Goal: Task Accomplishment & Management: Use online tool/utility

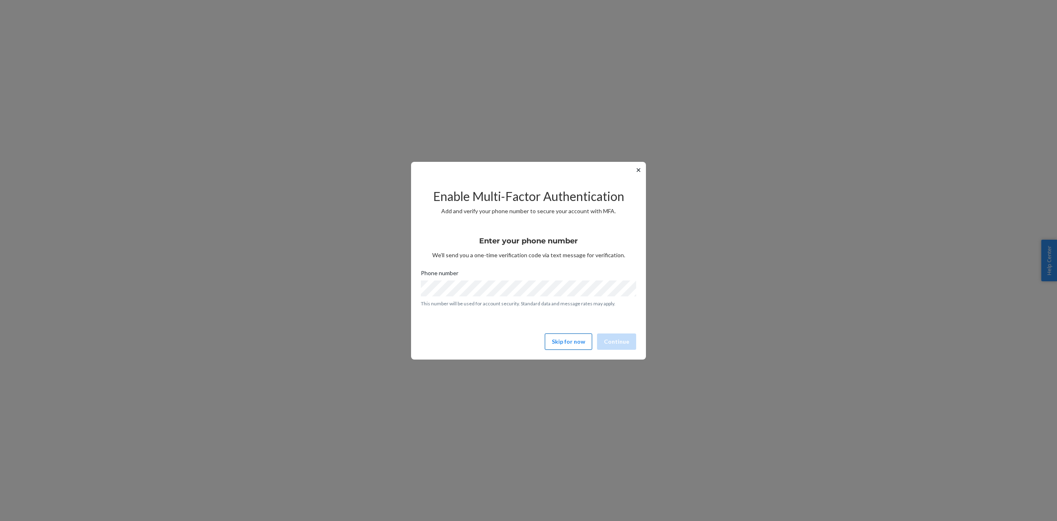
click at [576, 339] on button "Skip for now" at bounding box center [568, 341] width 47 height 16
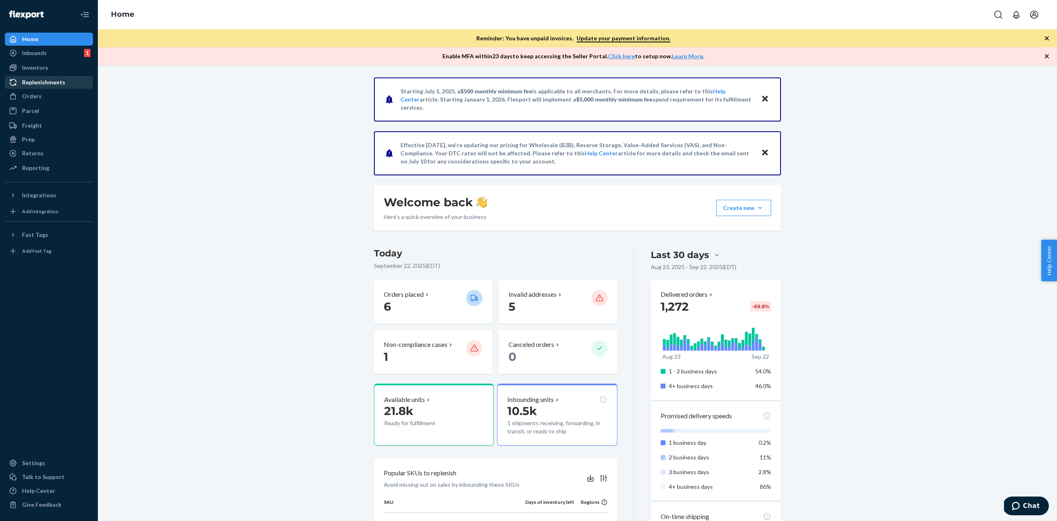
click at [46, 87] on div "Replenishments" at bounding box center [49, 82] width 86 height 11
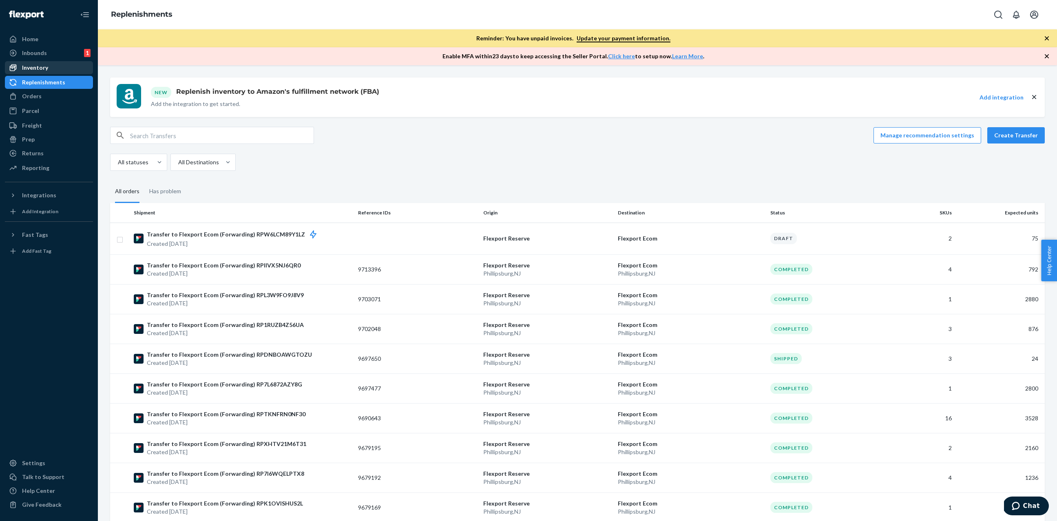
click at [45, 68] on div "Inventory" at bounding box center [35, 68] width 26 height 8
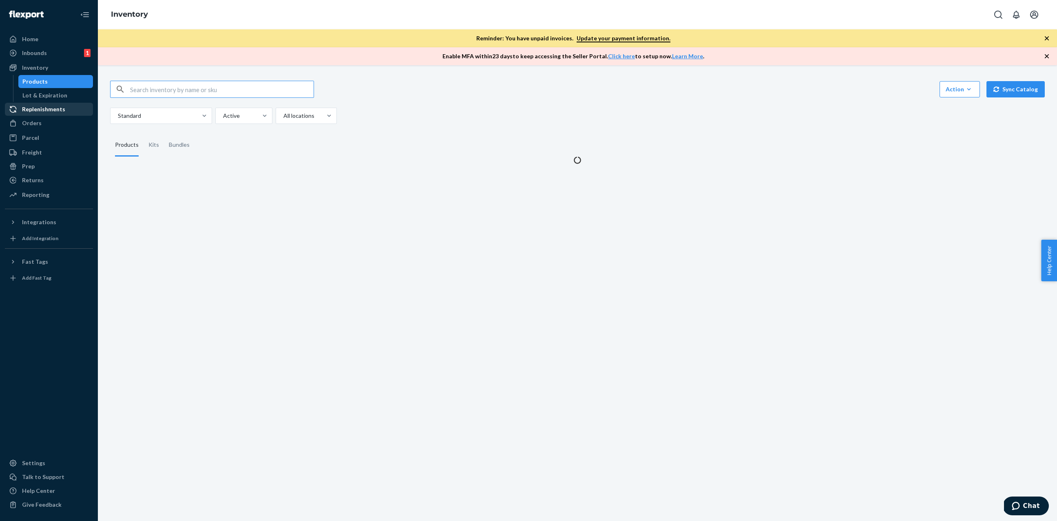
click at [49, 114] on div "Replenishments" at bounding box center [49, 109] width 86 height 11
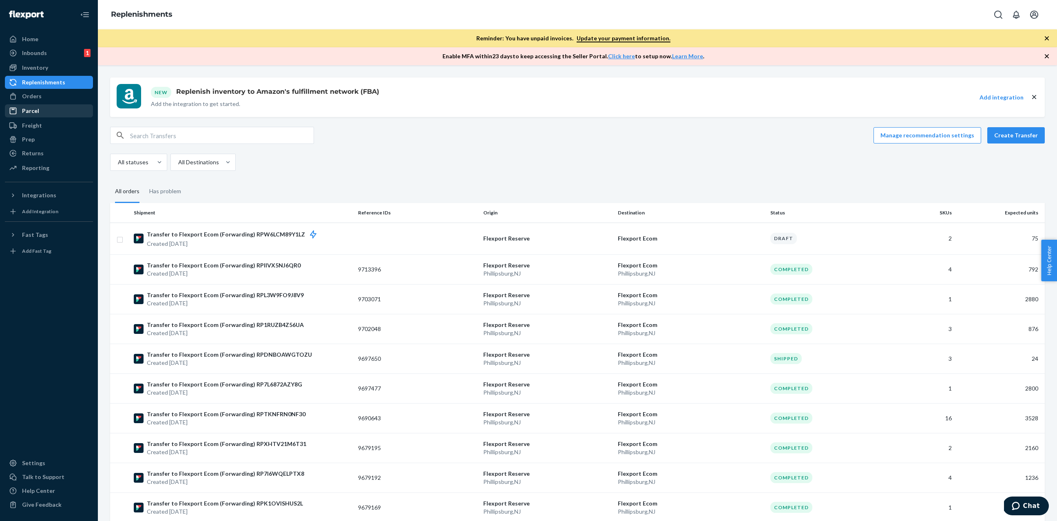
click at [46, 110] on div "Parcel" at bounding box center [49, 110] width 86 height 11
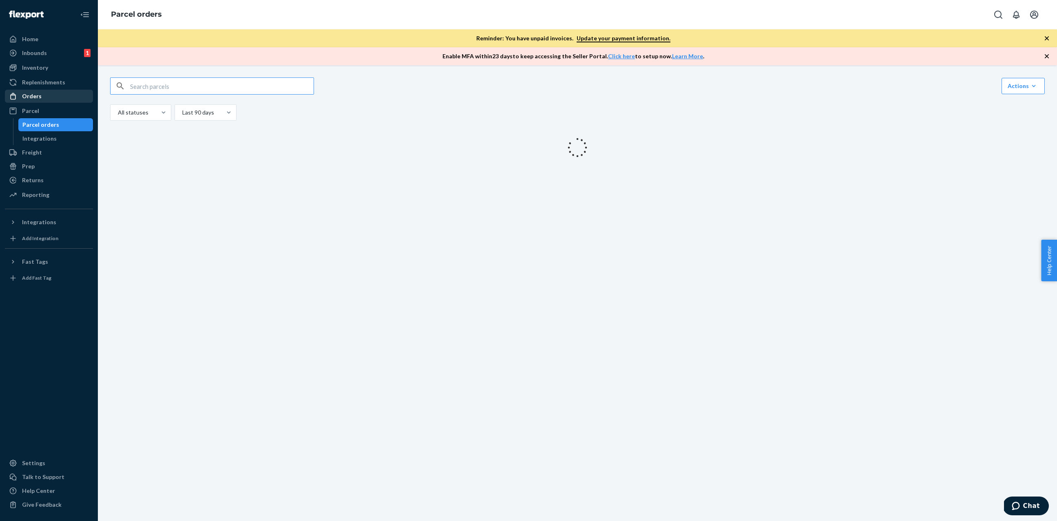
click at [39, 95] on div "Orders" at bounding box center [32, 96] width 20 height 8
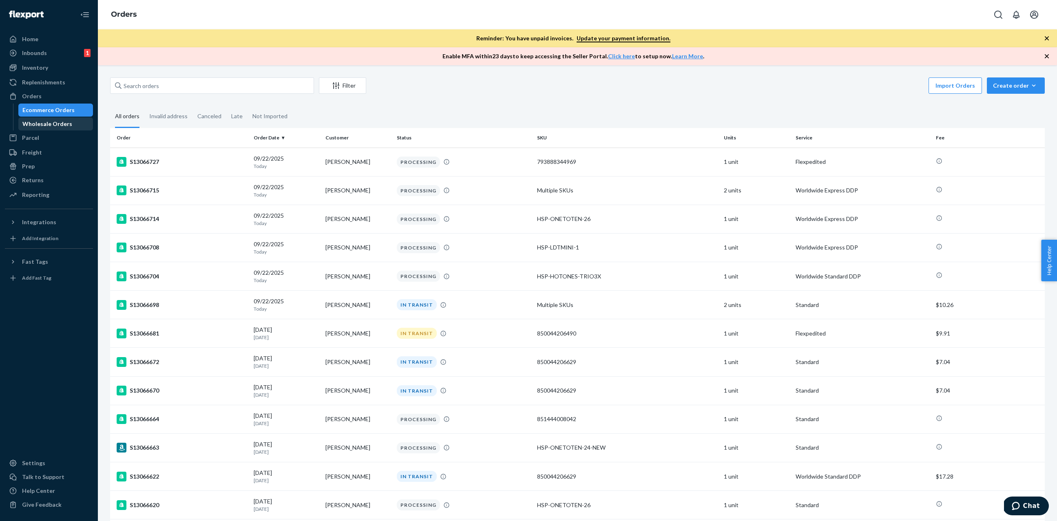
click at [69, 119] on div "Wholesale Orders" at bounding box center [55, 123] width 73 height 11
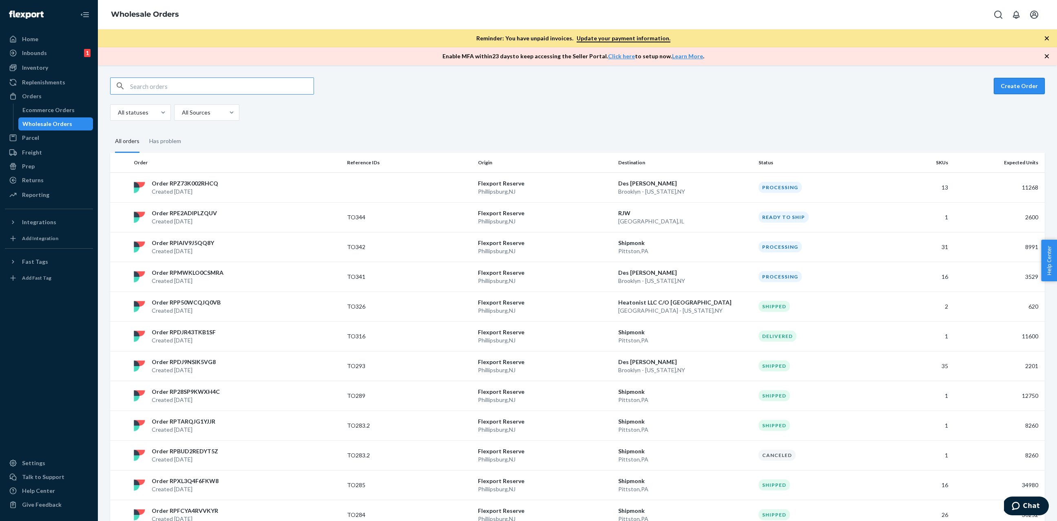
click at [1007, 83] on button "Create Order" at bounding box center [1019, 86] width 51 height 16
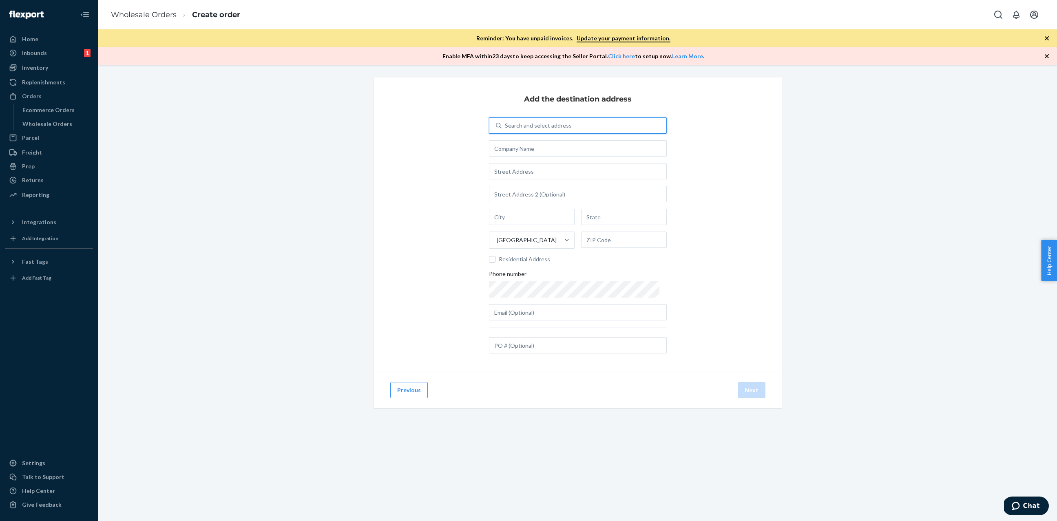
click at [561, 118] on div "Search and select address" at bounding box center [583, 125] width 165 height 15
click at [506, 121] on input "0 results available. Use Up and Down to choose options, press Enter to select t…" at bounding box center [505, 125] width 1 height 8
type input "t"
click at [622, 333] on div at bounding box center [578, 332] width 178 height 10
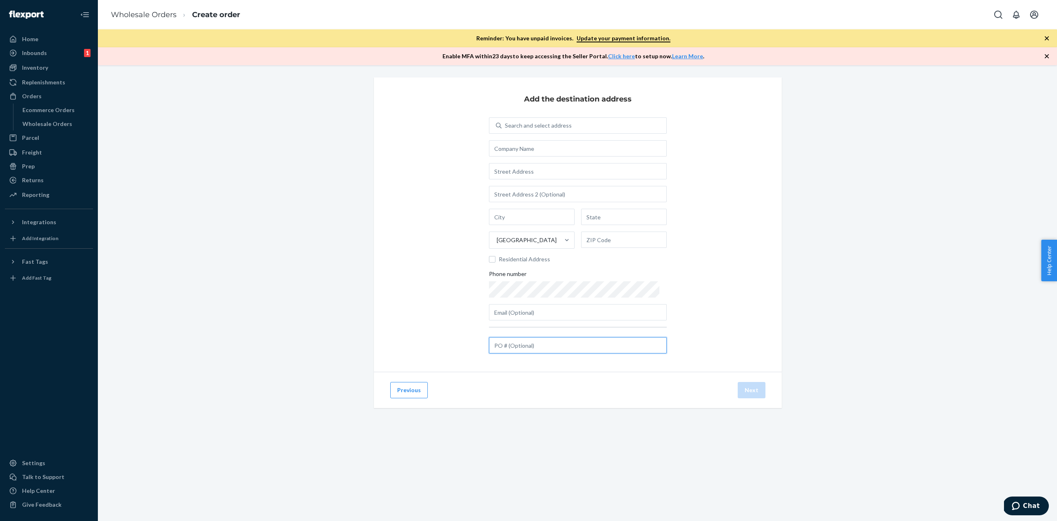
click at [611, 342] on input "text" at bounding box center [578, 345] width 178 height 16
type input "To347"
click at [552, 137] on div "Search and select address United States Residential Address Phone number" at bounding box center [578, 218] width 178 height 203
click at [543, 120] on div "Search and select address" at bounding box center [583, 125] width 165 height 15
click at [506, 121] on input "Search and select address" at bounding box center [505, 125] width 1 height 8
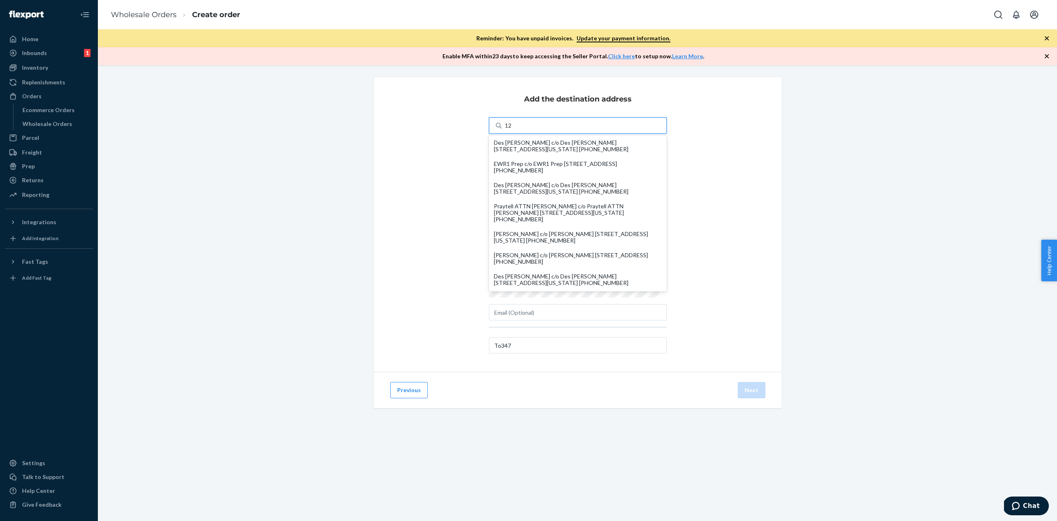
type input "1"
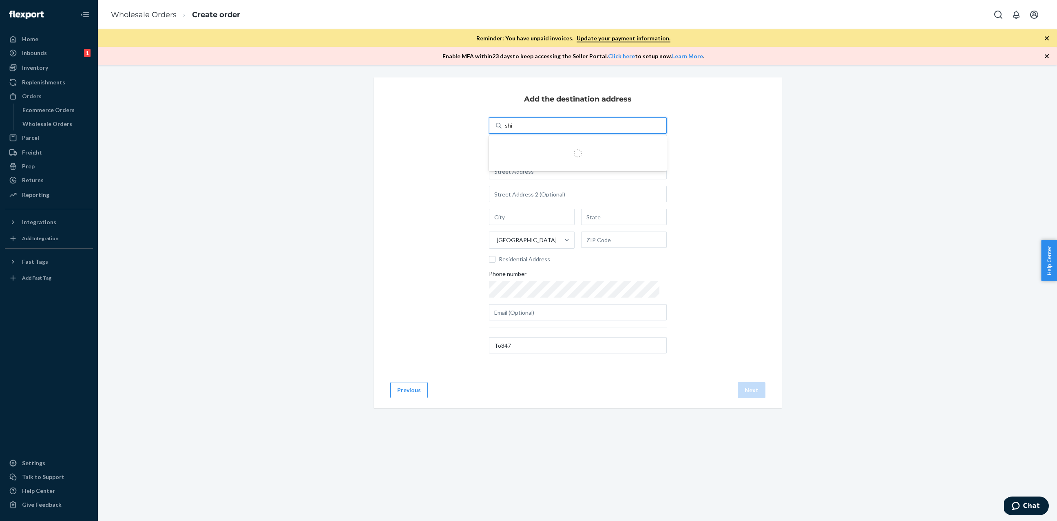
type input "ship"
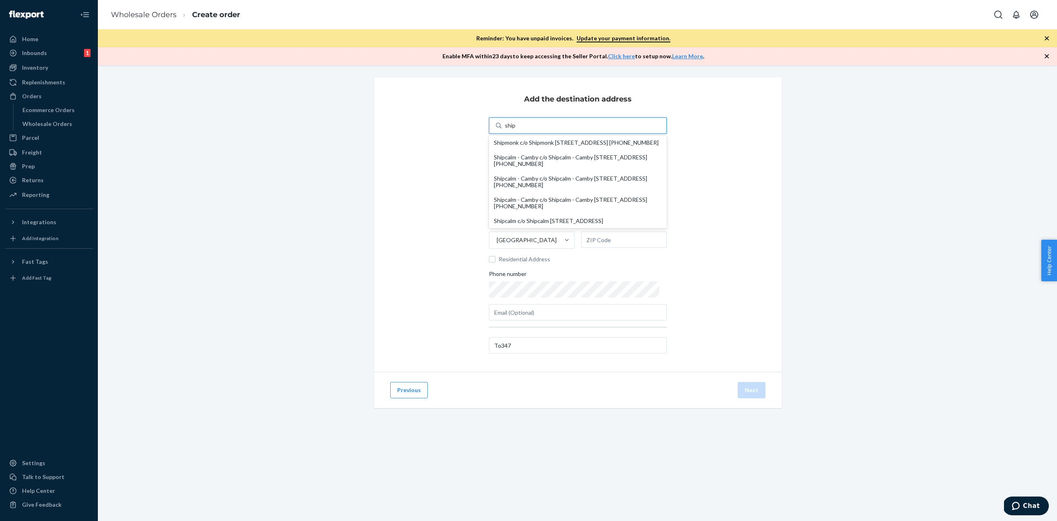
click at [628, 140] on div "Shipmonk c/o Shipmonk [STREET_ADDRESS] [PHONE_NUMBER]" at bounding box center [578, 142] width 168 height 7
click at [516, 130] on input "ship" at bounding box center [510, 125] width 11 height 8
type input "Shipmonk"
type input "Pittston"
type input "PA"
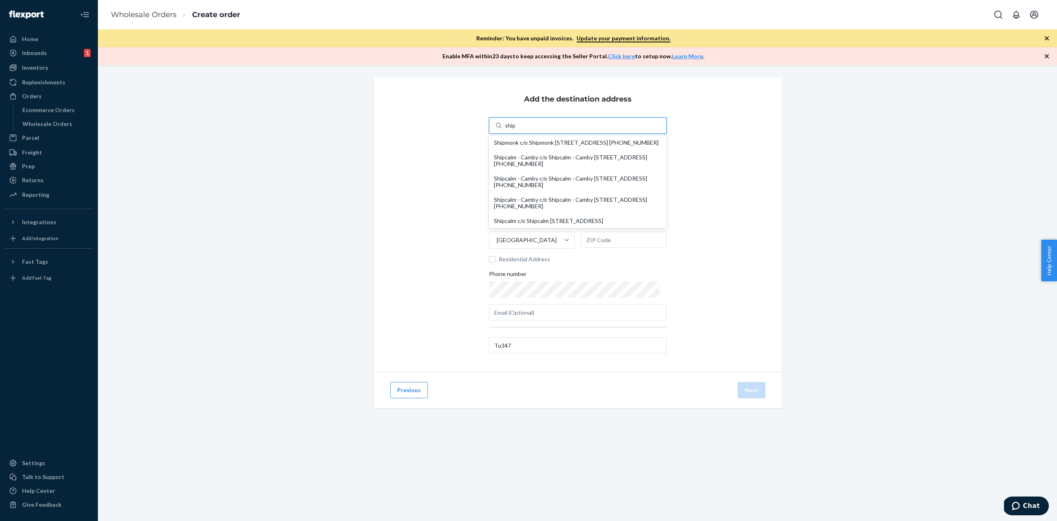
type input "18640"
type input "[PERSON_NAME][EMAIL_ADDRESS][DOMAIN_NAME]"
type input "[STREET_ADDRESS]"
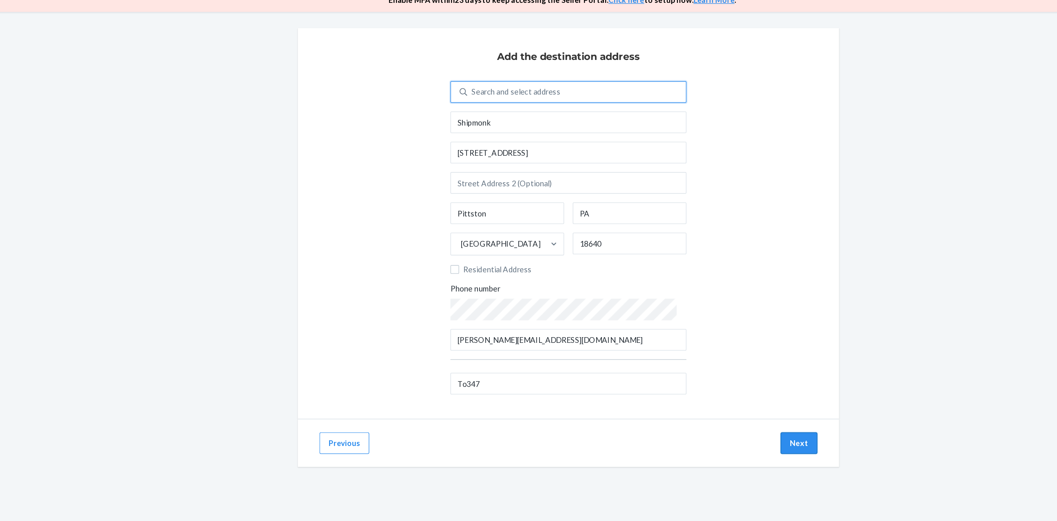
click at [754, 389] on button "Next" at bounding box center [752, 390] width 28 height 16
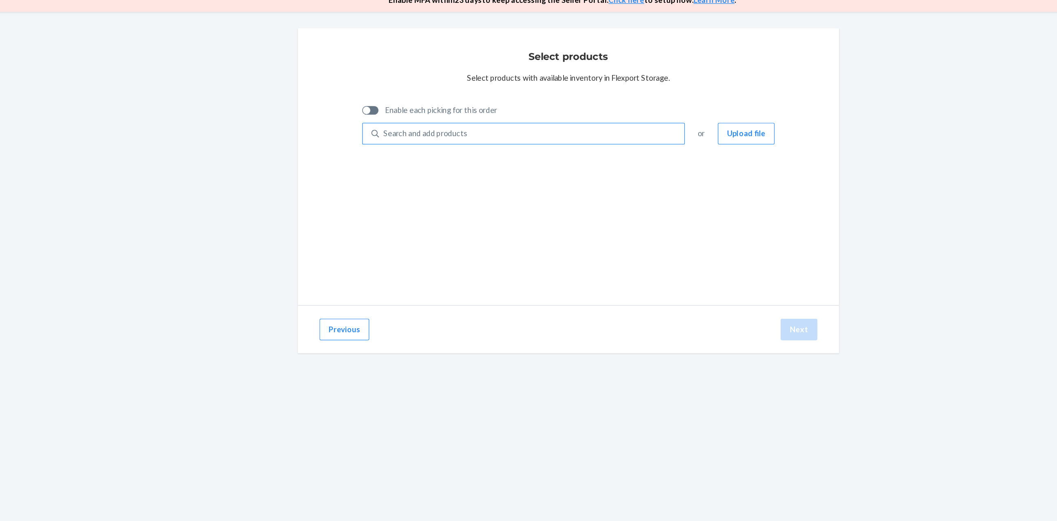
click at [572, 158] on div "Search and add products" at bounding box center [550, 157] width 230 height 15
click at [439, 158] on input "Search and add products" at bounding box center [438, 157] width 1 height 8
paste input "123456781-0425"
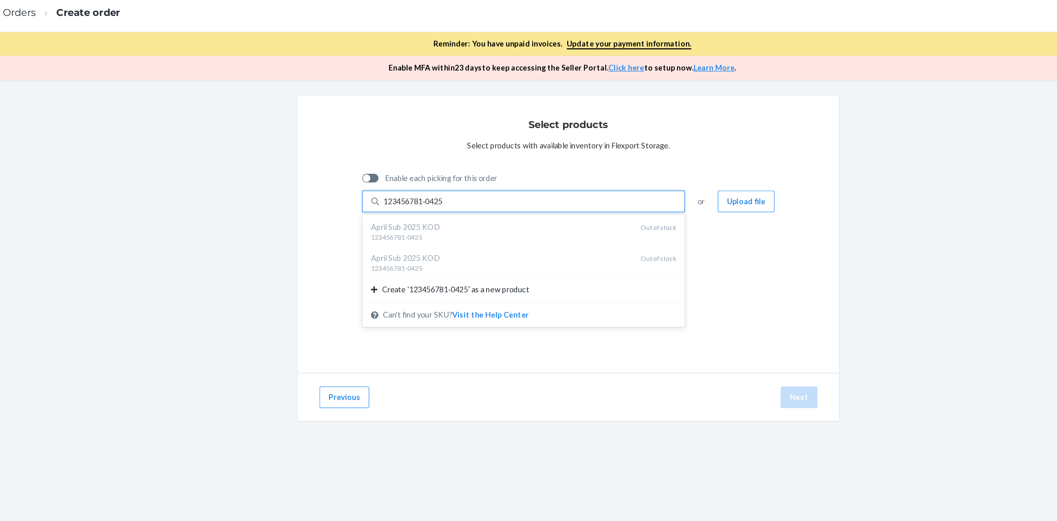
type input "123456781-0425"
paste input "123456781-0325"
type input "123456781-0325"
paste input "HSP-ONETOTEN-24"
type input "HSP-ONETOTEN-24"
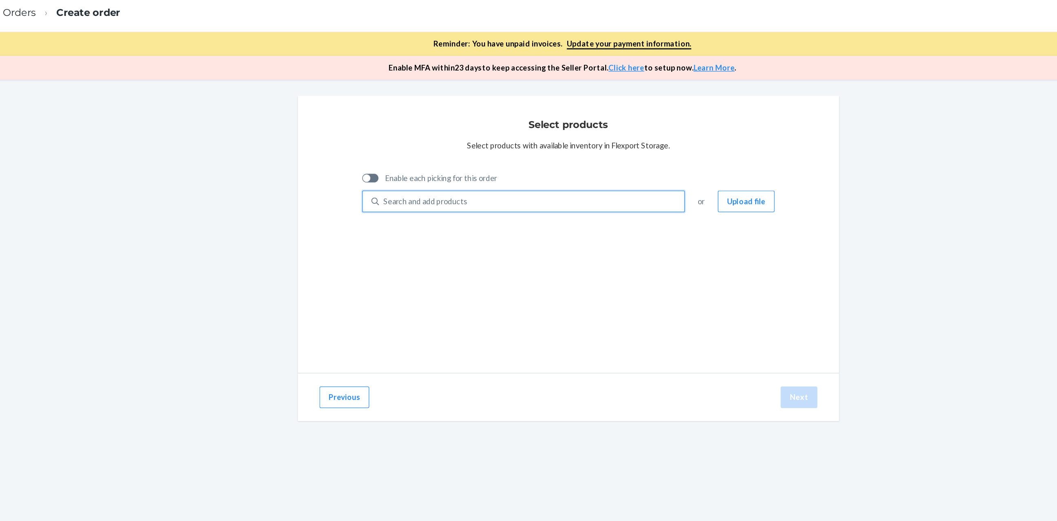
paste input "HSP-ONETOTEN-26"
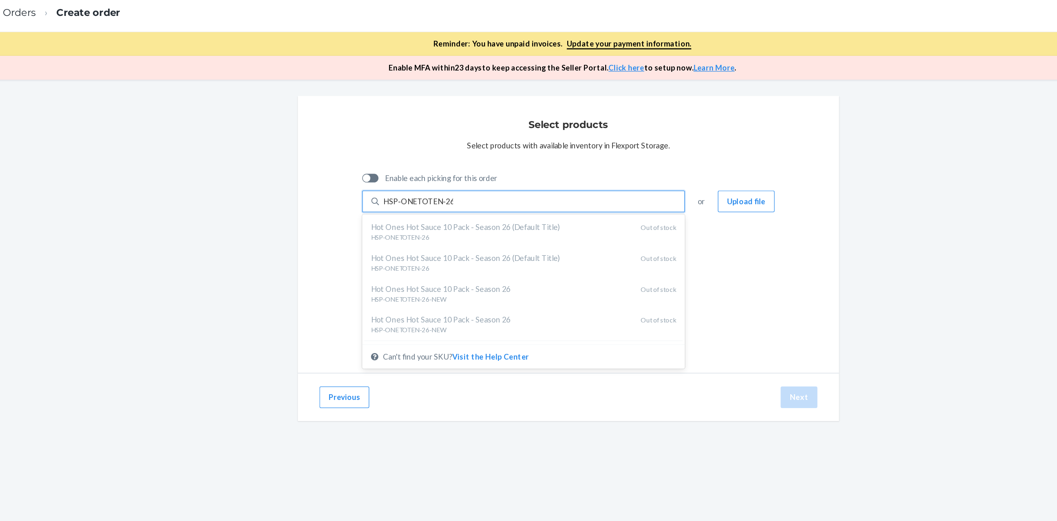
type input "HSP-ONETOTEN-26"
click at [696, 211] on div "Select products Select products with available inventory in Flexport Storage. E…" at bounding box center [578, 181] width 408 height 209
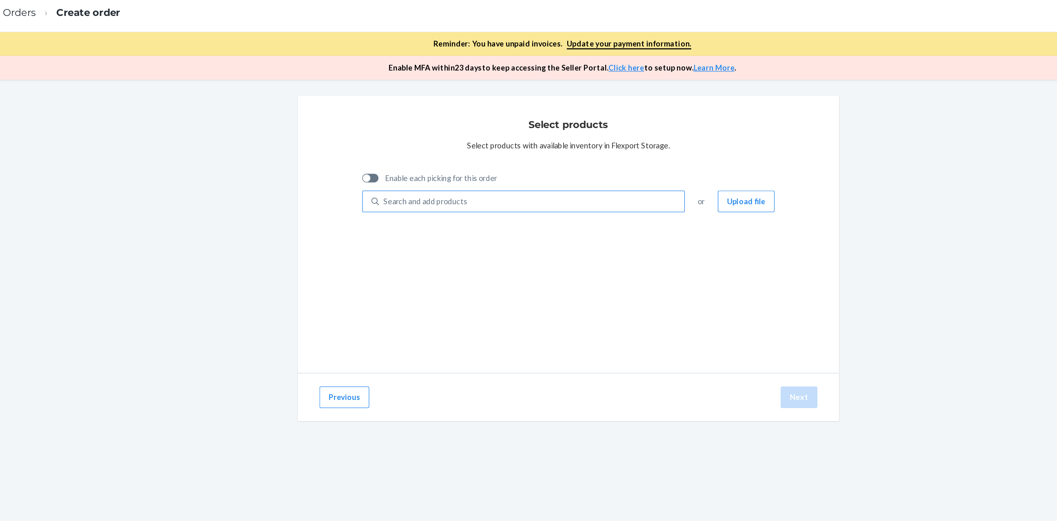
click at [563, 158] on div "Search and add products" at bounding box center [550, 157] width 230 height 15
click at [439, 158] on input "Search and add products" at bounding box center [438, 157] width 1 height 8
paste input "HSP-WARMUP-25"
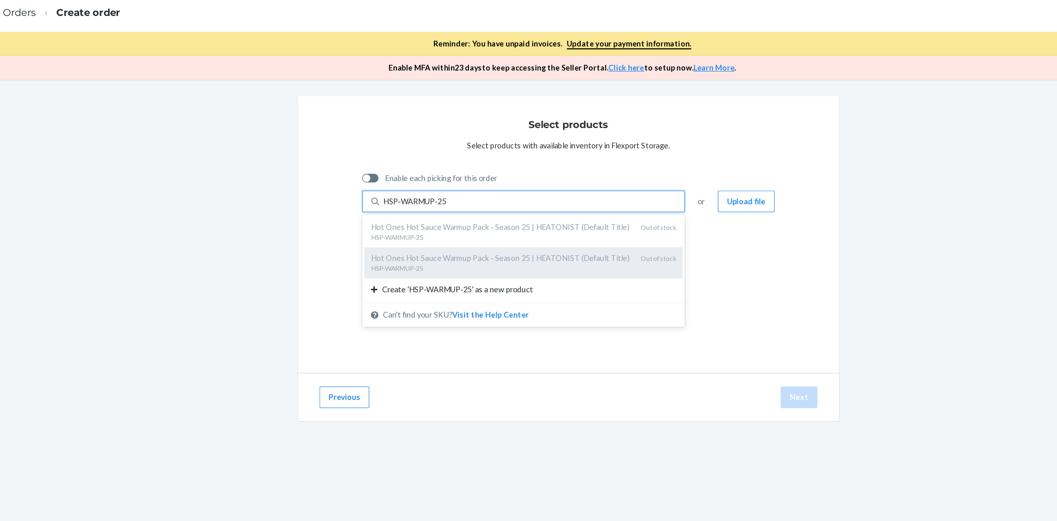
click at [549, 203] on div "Hot Ones Hot Sauce Warmup Pack - Season 25 | HEATONIST (Default Title)" at bounding box center [527, 200] width 197 height 8
click at [486, 161] on input "HSP-WARMUP-25" at bounding box center [462, 157] width 48 height 8
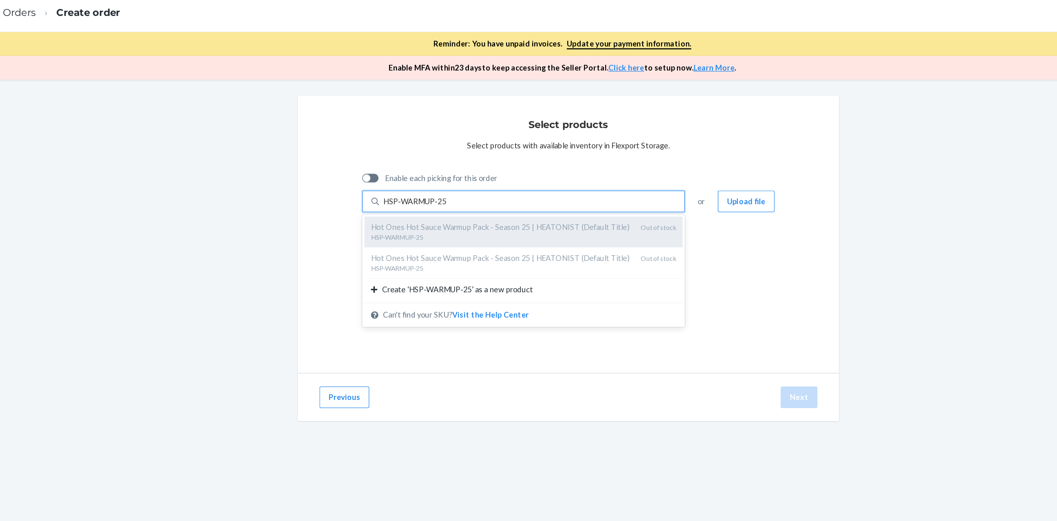
click at [544, 184] on div "HSP-WARMUP-25" at bounding box center [527, 184] width 197 height 7
click at [486, 161] on input "HSP-WARMUP-25" at bounding box center [462, 157] width 48 height 8
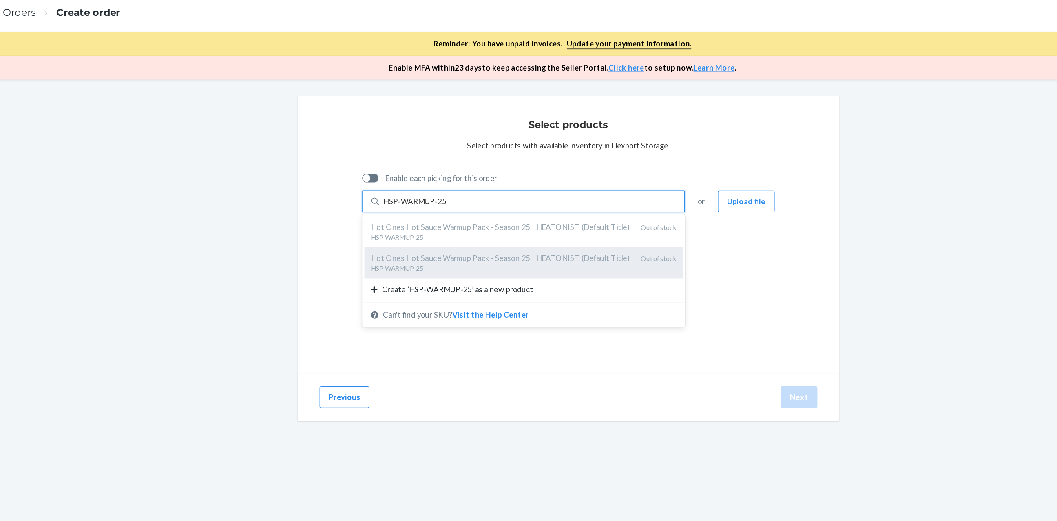
click at [559, 197] on div "Hot Ones Hot Sauce Warmup Pack - Season 25 | HEATONIST (Default Title)" at bounding box center [527, 200] width 197 height 8
click at [486, 161] on input "HSP-WARMUP-25" at bounding box center [462, 157] width 48 height 8
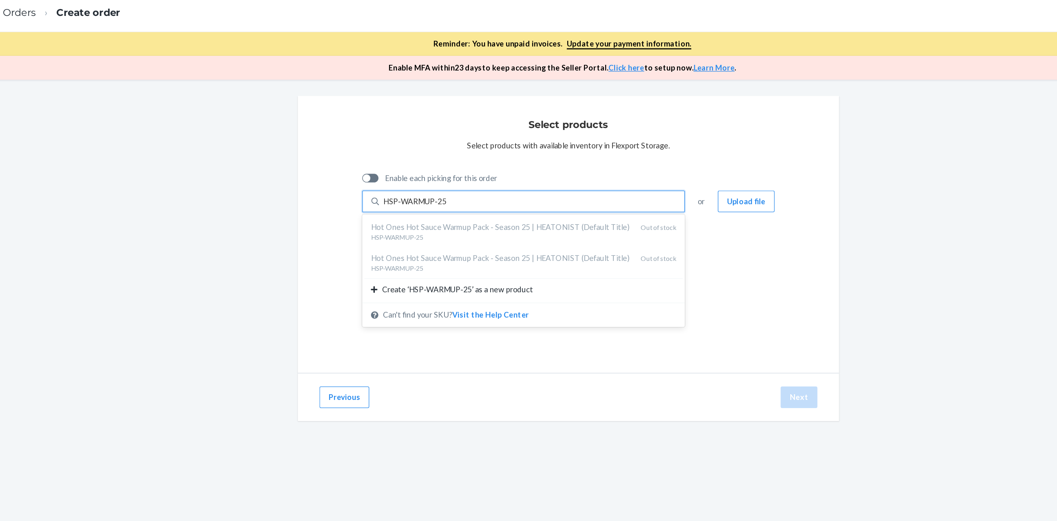
type input "HSP-WARMUP-25"
click at [425, 141] on div at bounding box center [426, 140] width 6 height 6
checkbox input "true"
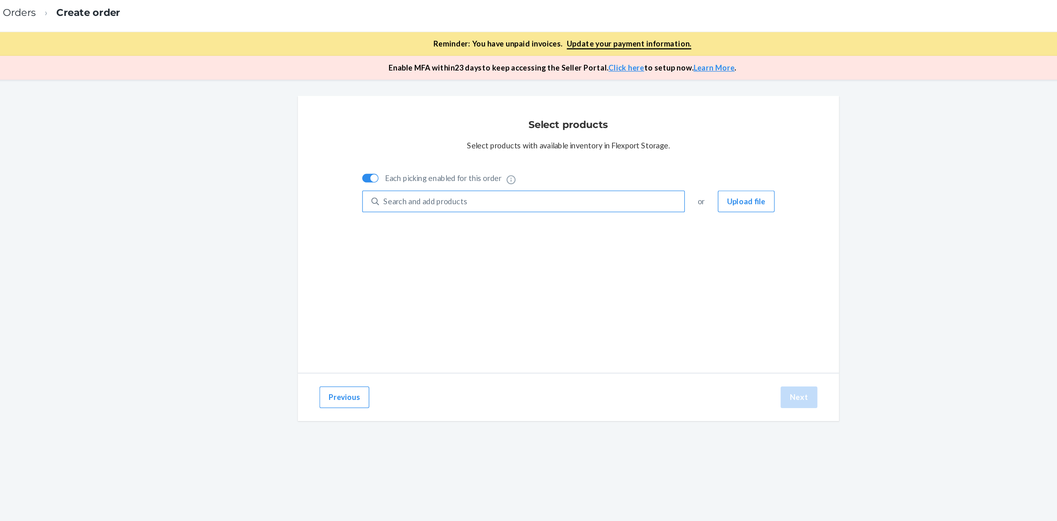
click at [460, 159] on div "Search and add products" at bounding box center [469, 157] width 63 height 8
click at [439, 159] on input "Search and add products" at bounding box center [438, 157] width 1 height 8
paste input "HSP-WARMUP-25"
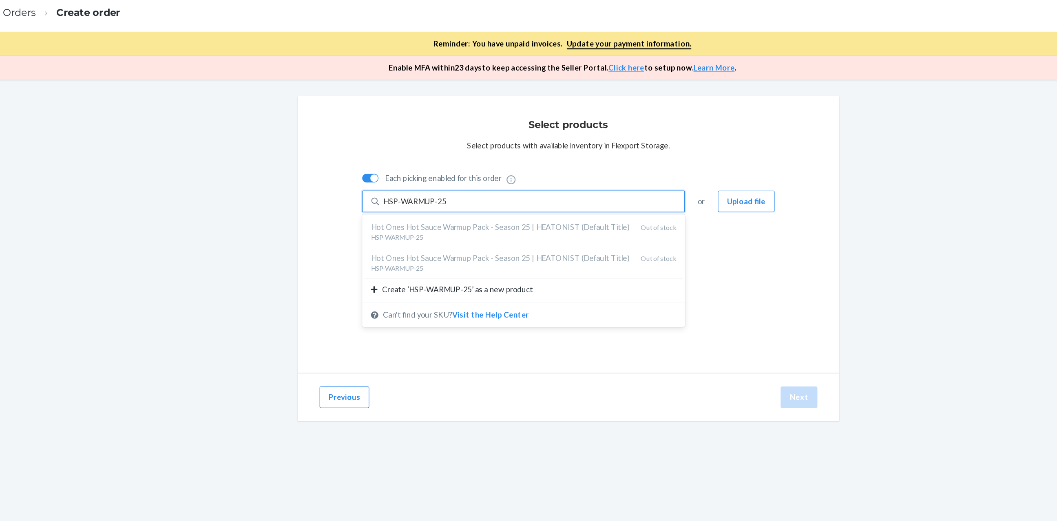
click at [427, 137] on div at bounding box center [428, 139] width 12 height 7
type input "HSP-WARMUP-25"
checkbox input "false"
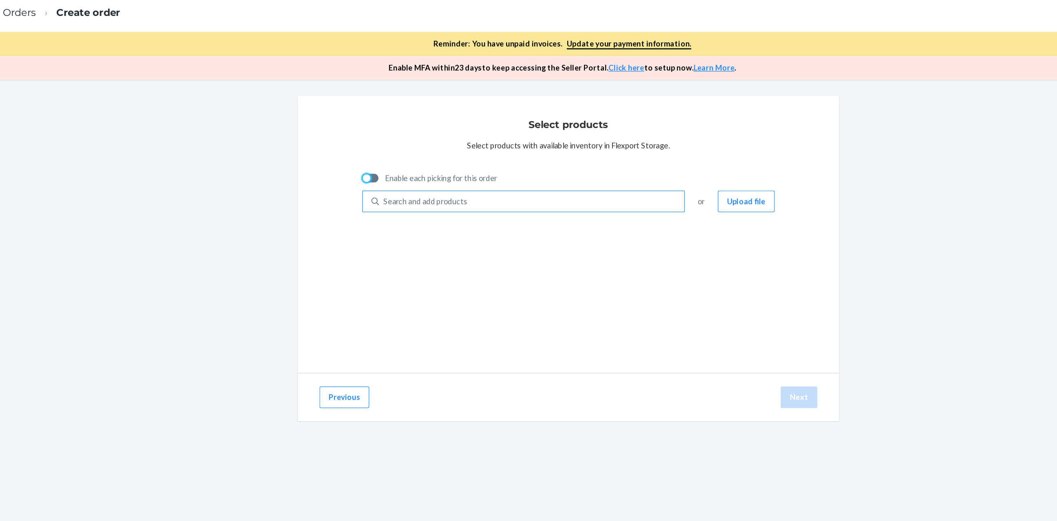
paste input "HSP-TRIO-26"
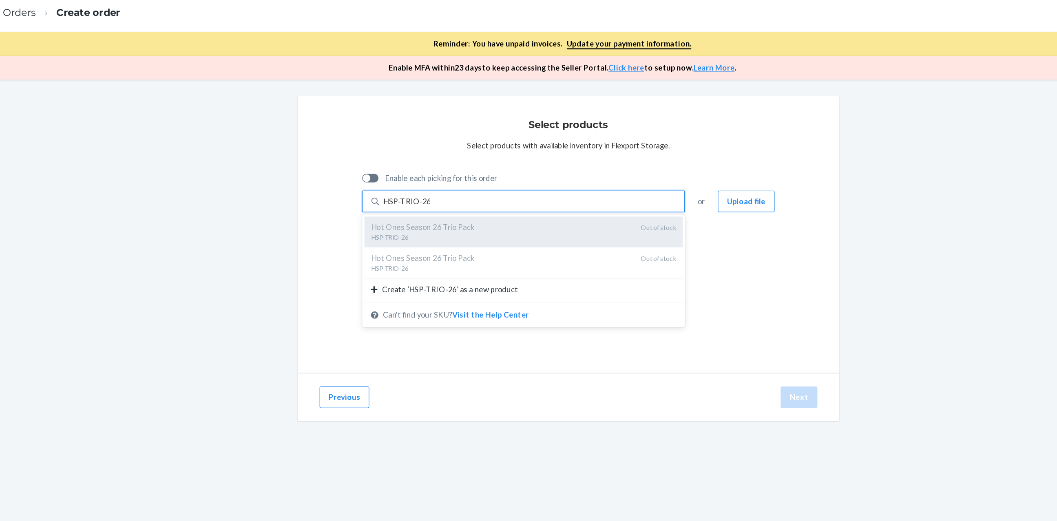
click at [531, 189] on div "Hot Ones Season 26 Trio Pack HSP-TRIO-26 Out of stock" at bounding box center [544, 179] width 240 height 23
click at [473, 161] on input "HSP-TRIO-26" at bounding box center [455, 157] width 35 height 8
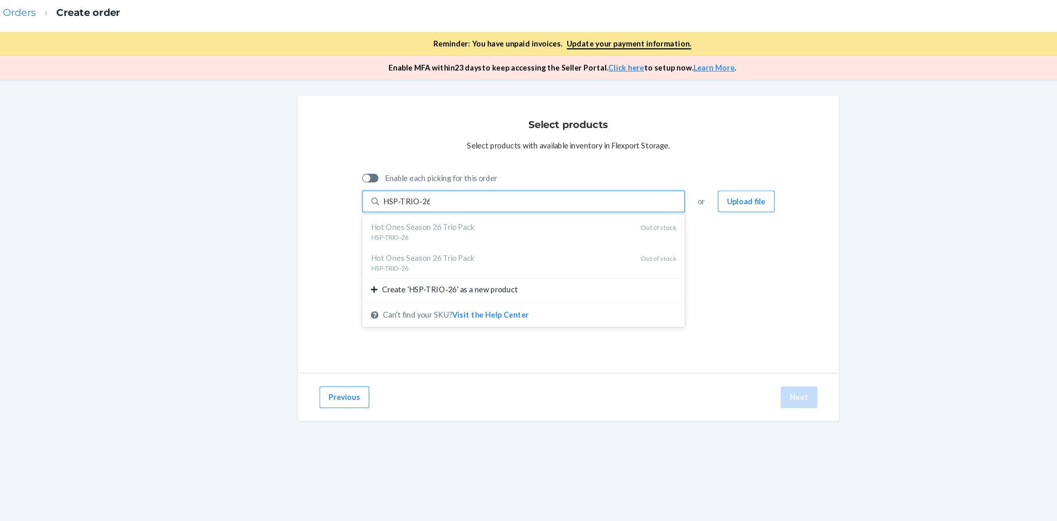
type input "HSP-TRIO-26"
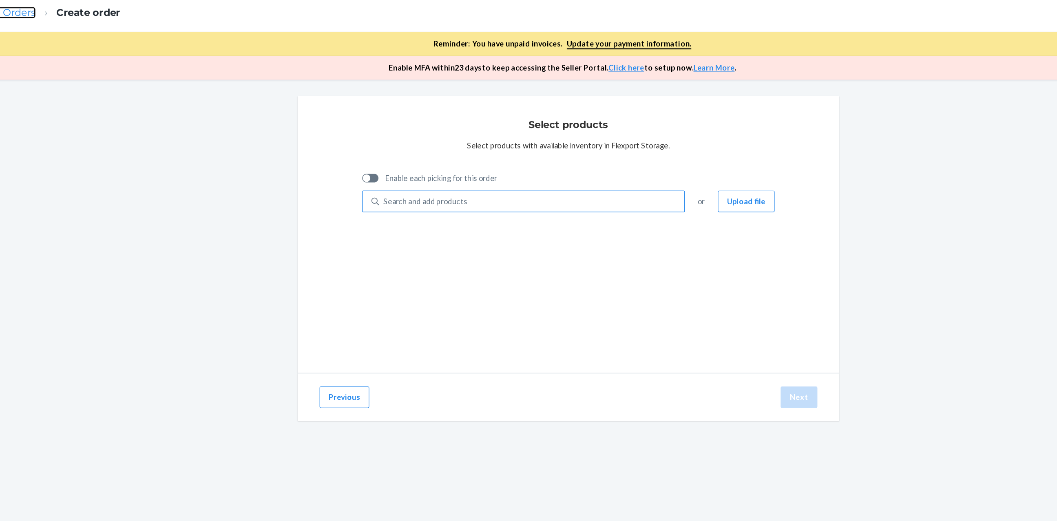
click at [155, 12] on link "Wholesale Orders" at bounding box center [144, 14] width 66 height 9
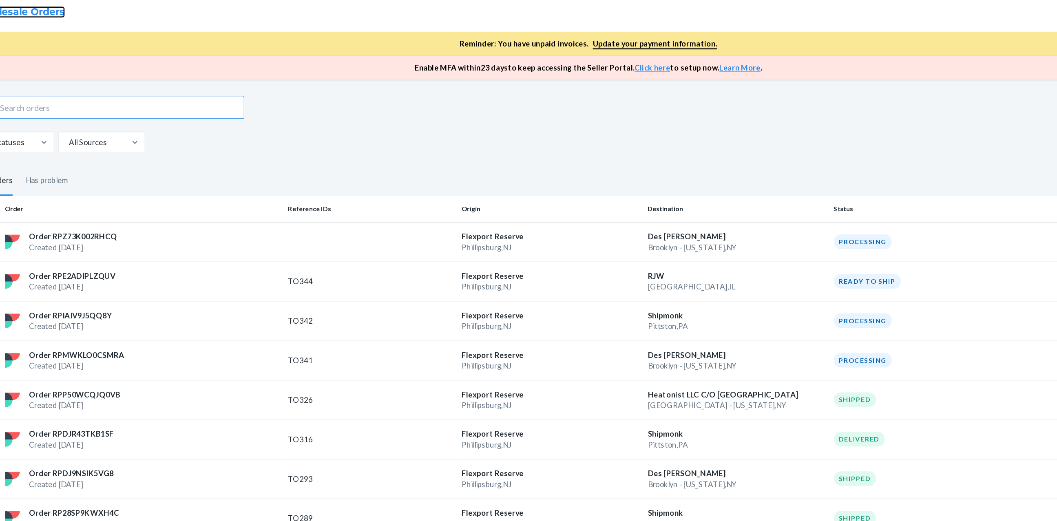
click at [145, 14] on link "Wholesale Orders" at bounding box center [145, 14] width 68 height 9
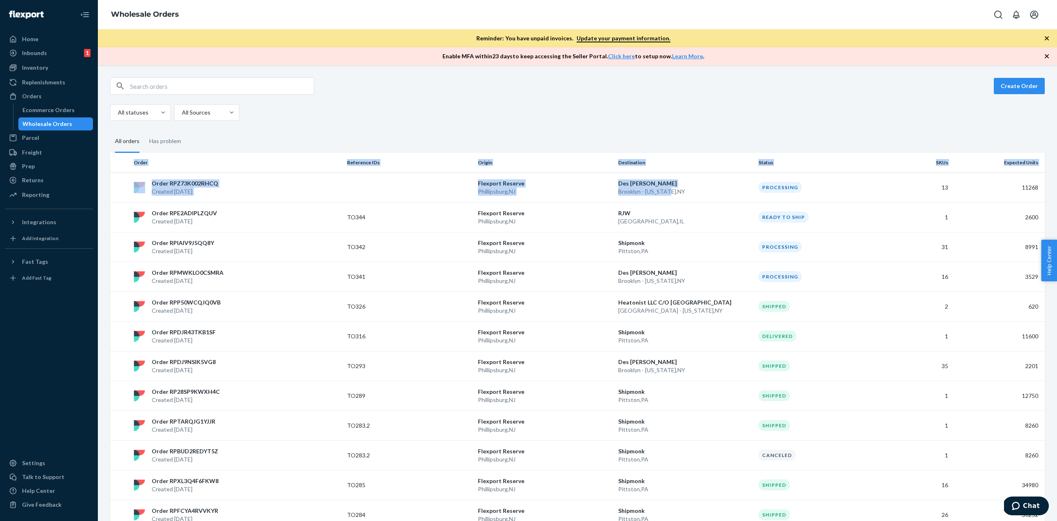
drag, startPoint x: 668, startPoint y: 193, endPoint x: 351, endPoint y: 150, distance: 320.4
click at [351, 150] on div "Create Order All statuses All Sources All orders Has problem Order Reference ID…" at bounding box center [577, 514] width 947 height 875
